Goal: Browse casually

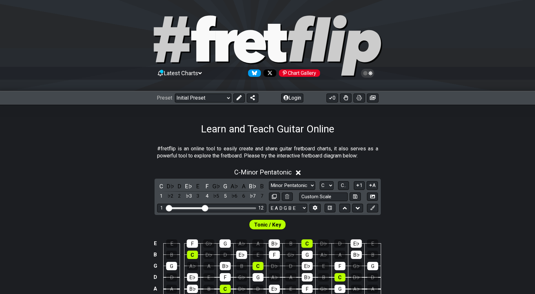
click at [204, 10] on div "Latest Charts Chart Gallery" at bounding box center [267, 45] width 535 height 91
